Goal: Find specific page/section: Find specific page/section

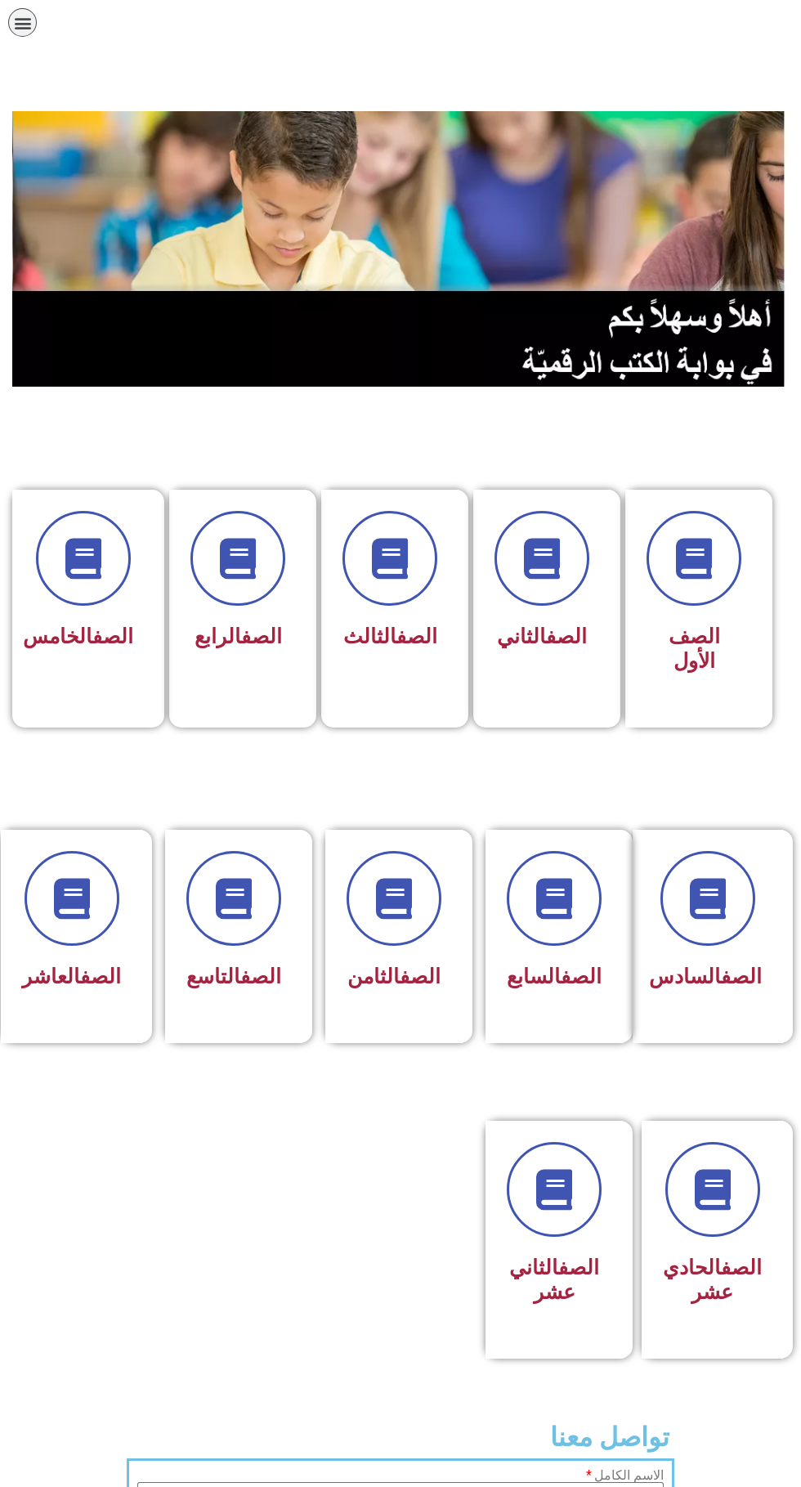
click at [601, 566] on div "الصف الثاني" at bounding box center [541, 596] width 137 height 213
click at [97, 637] on link "الصف" at bounding box center [112, 636] width 41 height 24
click at [126, 584] on div at bounding box center [84, 558] width 100 height 95
